Goal: Task Accomplishment & Management: Manage account settings

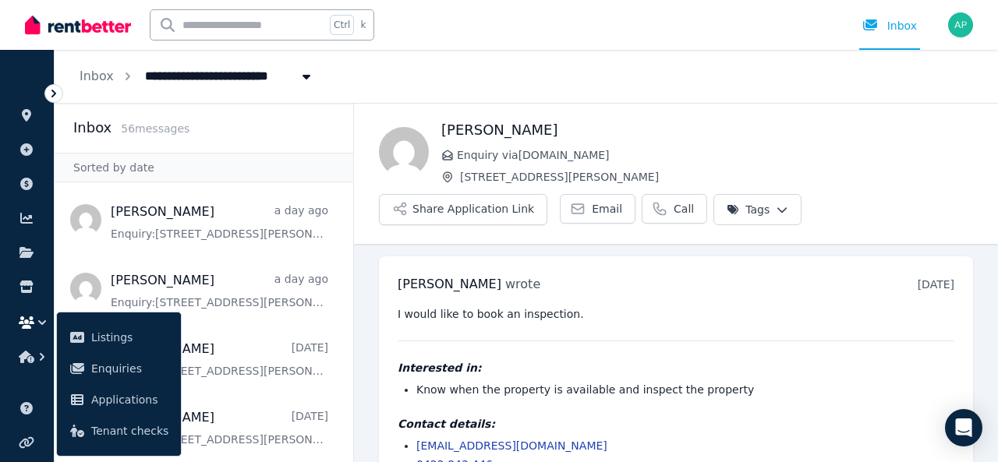
scroll to position [41, 0]
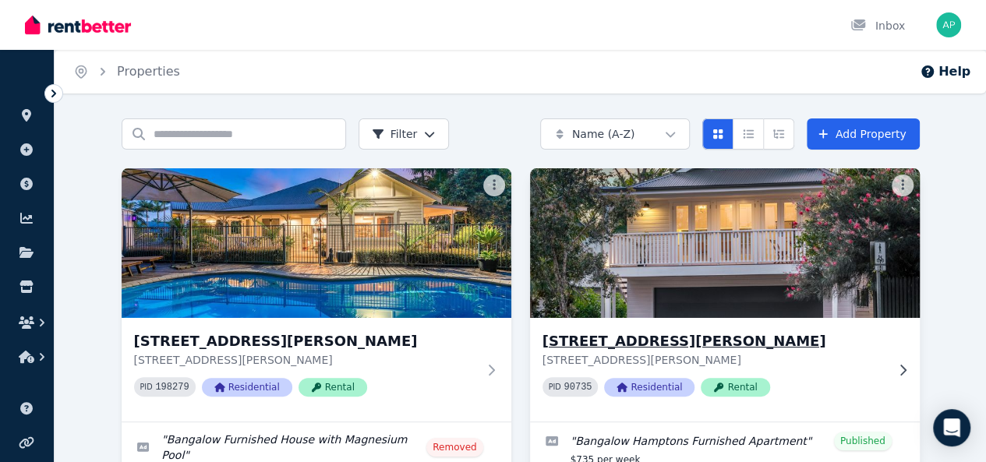
click at [520, 300] on img at bounding box center [724, 242] width 409 height 157
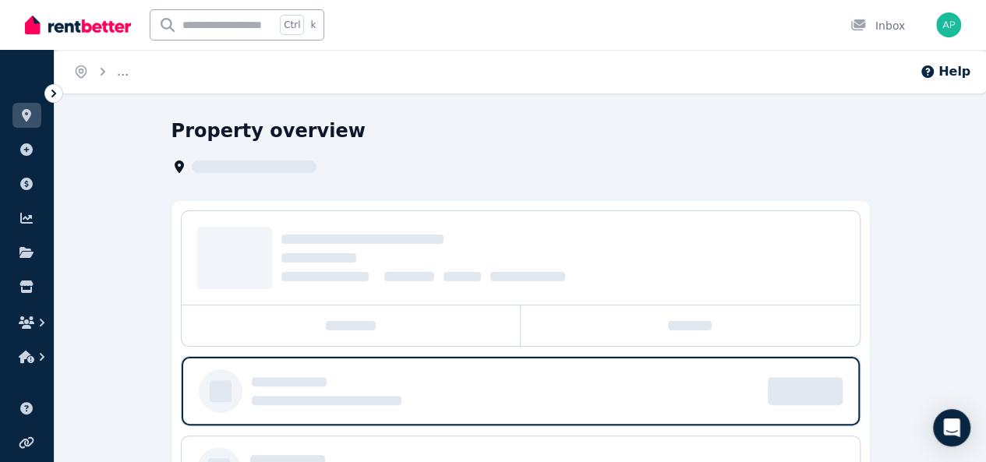
click at [508, 300] on div at bounding box center [521, 258] width 678 height 94
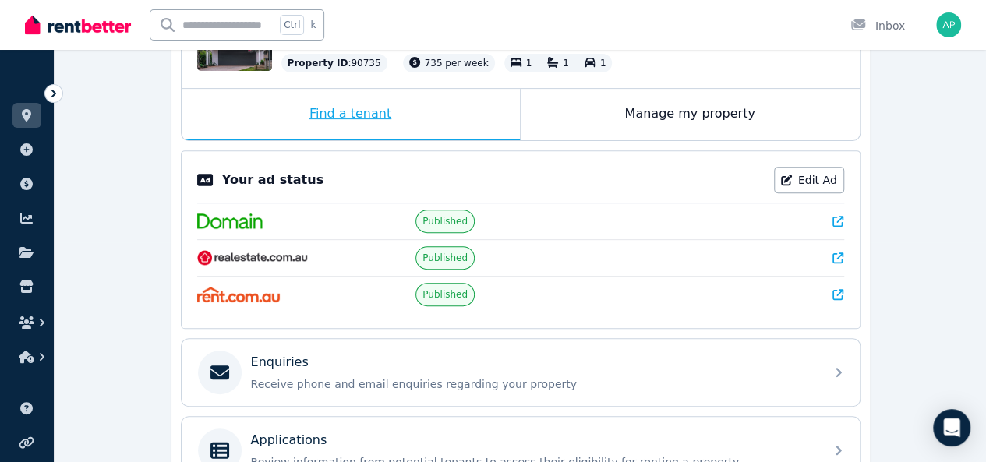
scroll to position [390, 0]
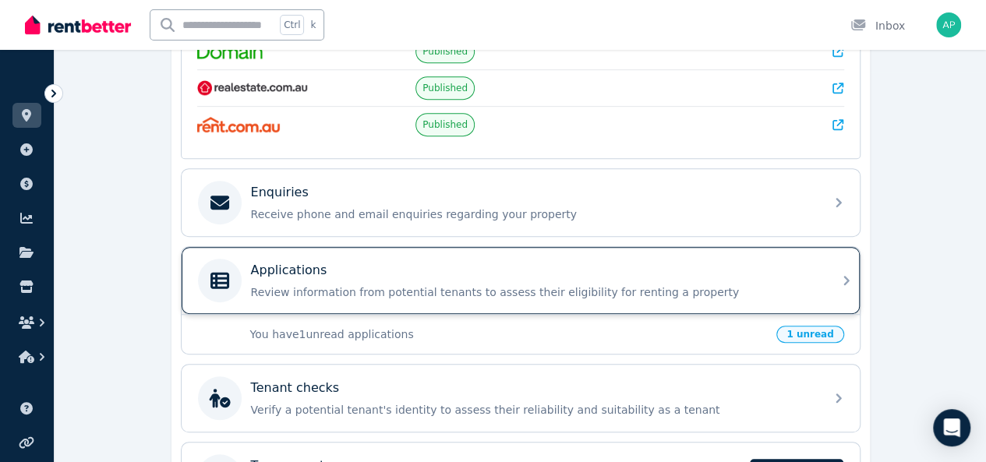
click at [497, 289] on p "Review information from potential tenants to assess their eligibility for renti…" at bounding box center [533, 292] width 564 height 16
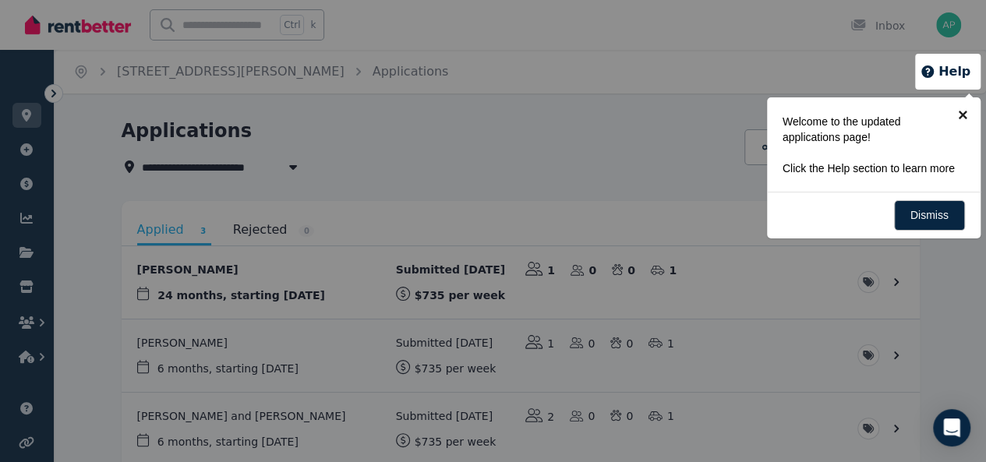
click at [960, 113] on link "×" at bounding box center [962, 114] width 35 height 35
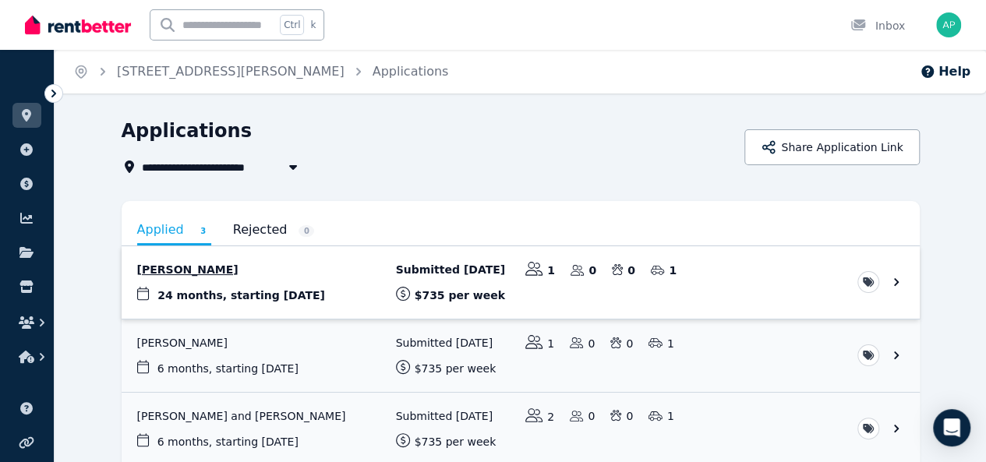
click at [357, 281] on link "View application: Andre Garcia" at bounding box center [521, 282] width 798 height 72
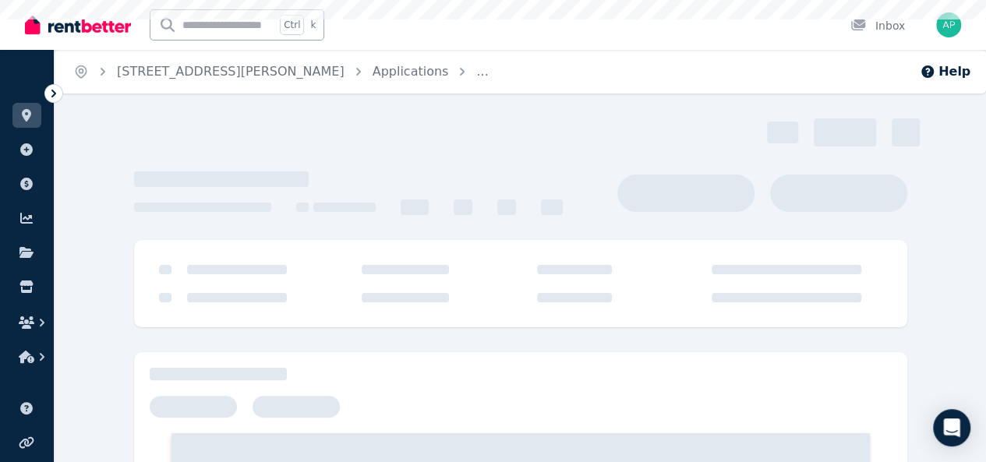
click at [357, 281] on div at bounding box center [521, 270] width 742 height 28
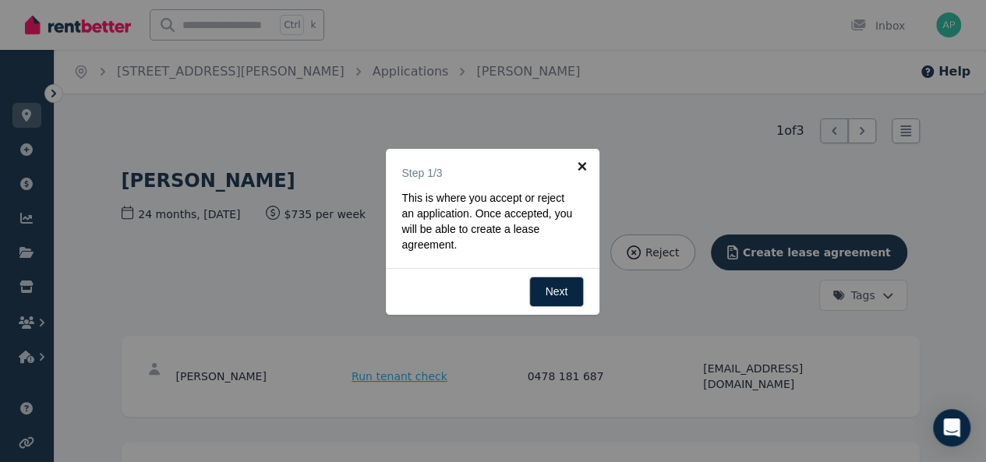
click at [578, 167] on link "×" at bounding box center [581, 166] width 35 height 35
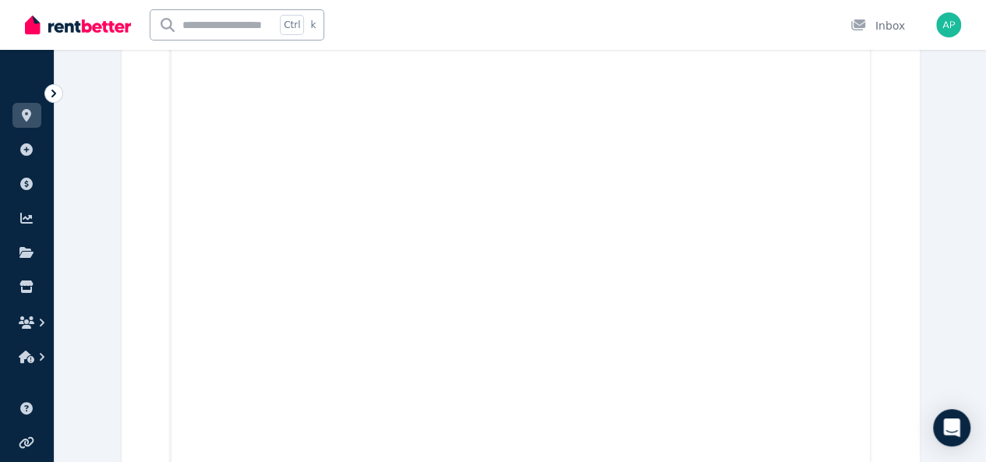
scroll to position [2650, 0]
